Goal: Information Seeking & Learning: Learn about a topic

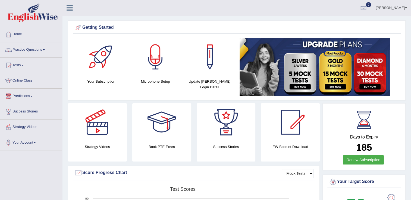
click at [28, 77] on link "Online Class" at bounding box center [31, 80] width 62 height 14
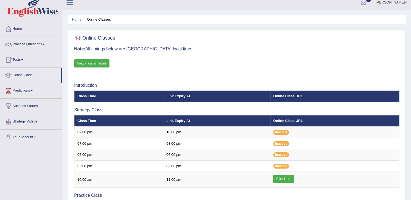
scroll to position [11, 0]
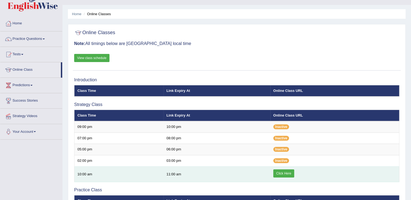
click at [284, 175] on link "Click Here" at bounding box center [283, 174] width 21 height 8
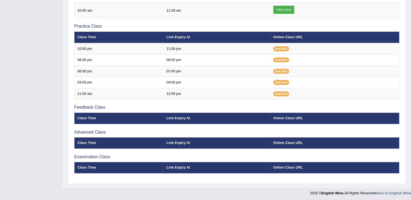
scroll to position [175, 0]
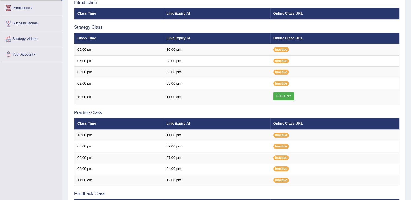
scroll to position [77, 0]
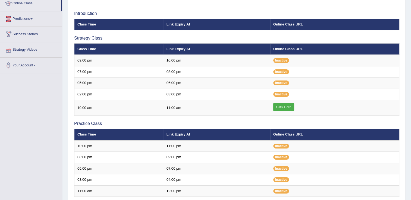
click at [32, 48] on link "Strategy Videos" at bounding box center [31, 49] width 62 height 14
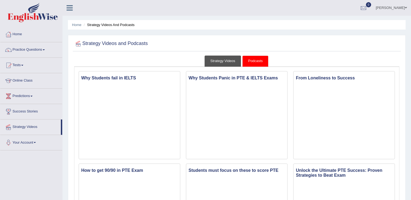
click at [228, 57] on link "Strategy Videos" at bounding box center [223, 61] width 36 height 11
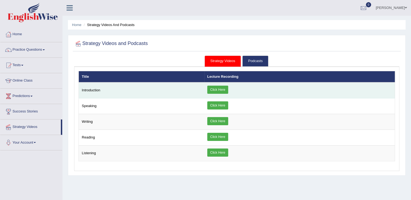
click at [222, 88] on link "Click Here" at bounding box center [217, 90] width 21 height 8
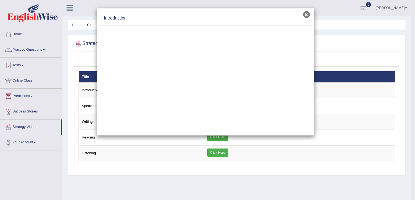
click at [305, 14] on button "×" at bounding box center [306, 14] width 7 height 7
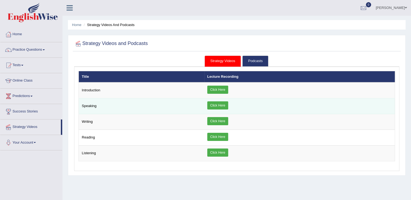
click at [221, 105] on link "Click Here" at bounding box center [217, 106] width 21 height 8
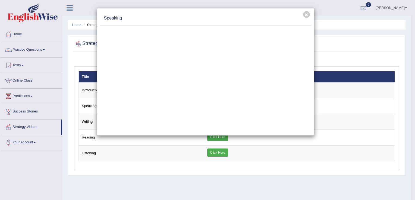
click at [153, 150] on div "× Speaking" at bounding box center [207, 100] width 415 height 200
